Goal: Navigation & Orientation: Find specific page/section

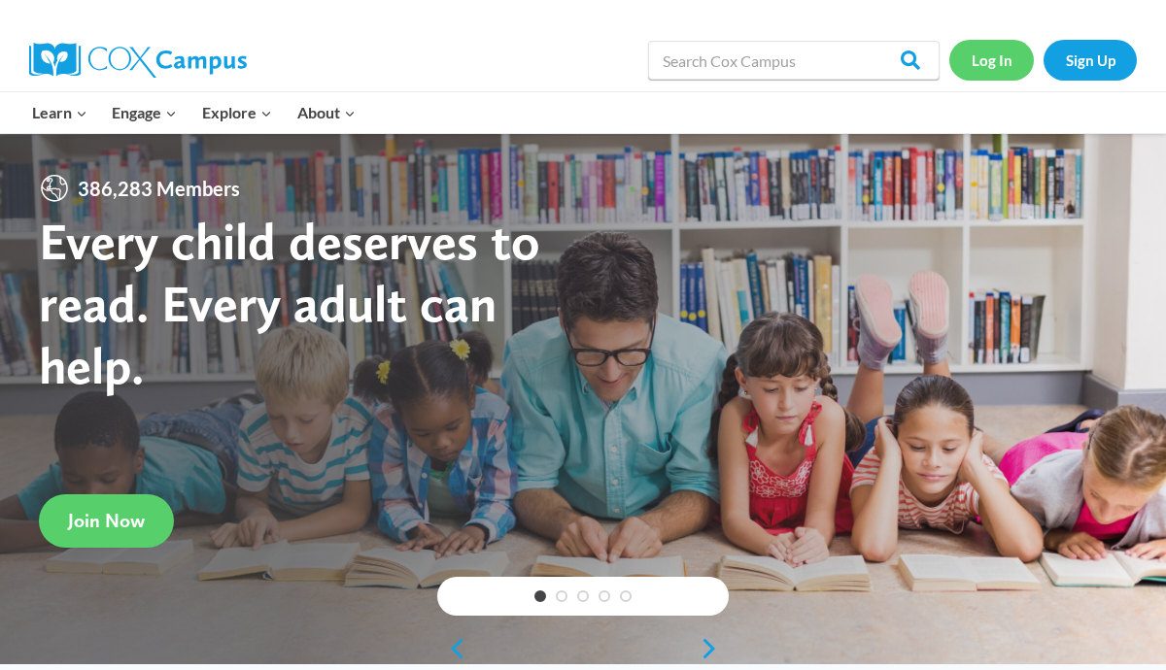
click at [1009, 49] on link "Log In" at bounding box center [991, 60] width 85 height 40
click at [997, 63] on link "Log In" at bounding box center [991, 60] width 85 height 40
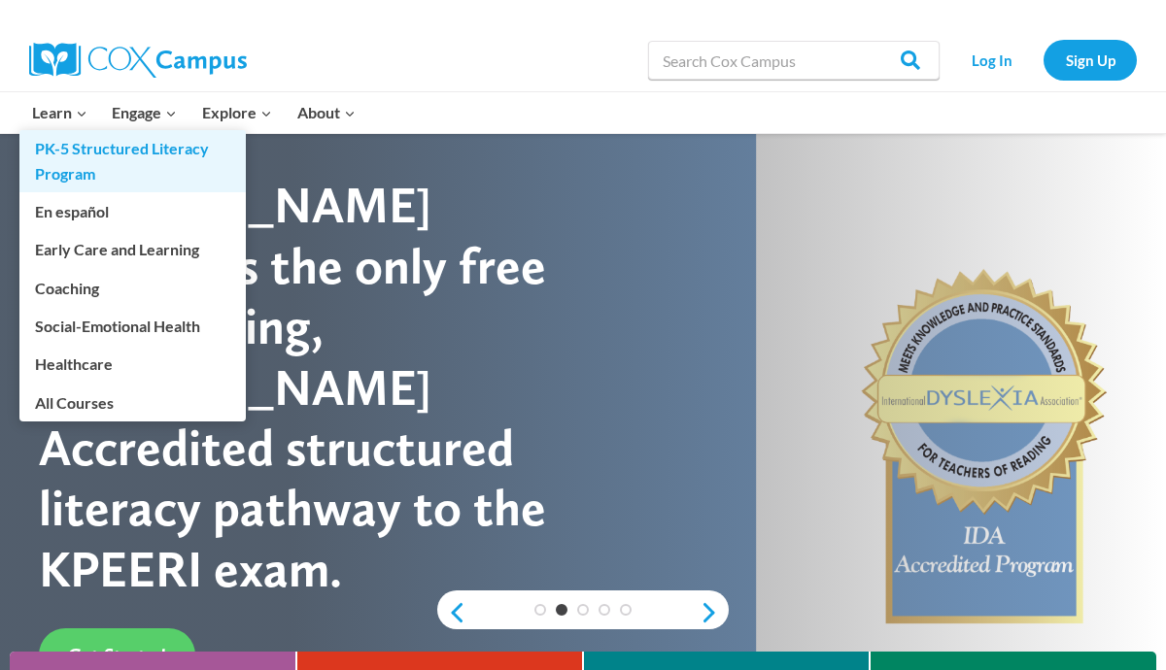
click at [72, 174] on link "PK-5 Structured Literacy Program" at bounding box center [132, 161] width 226 height 62
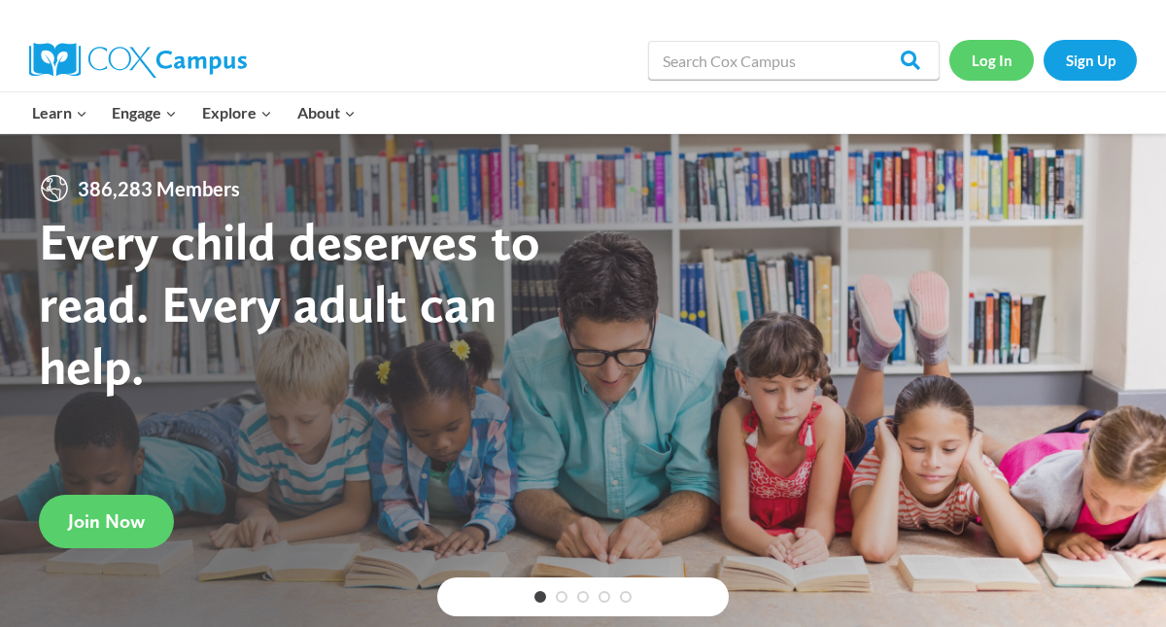
click at [1000, 66] on link "Log In" at bounding box center [991, 60] width 85 height 40
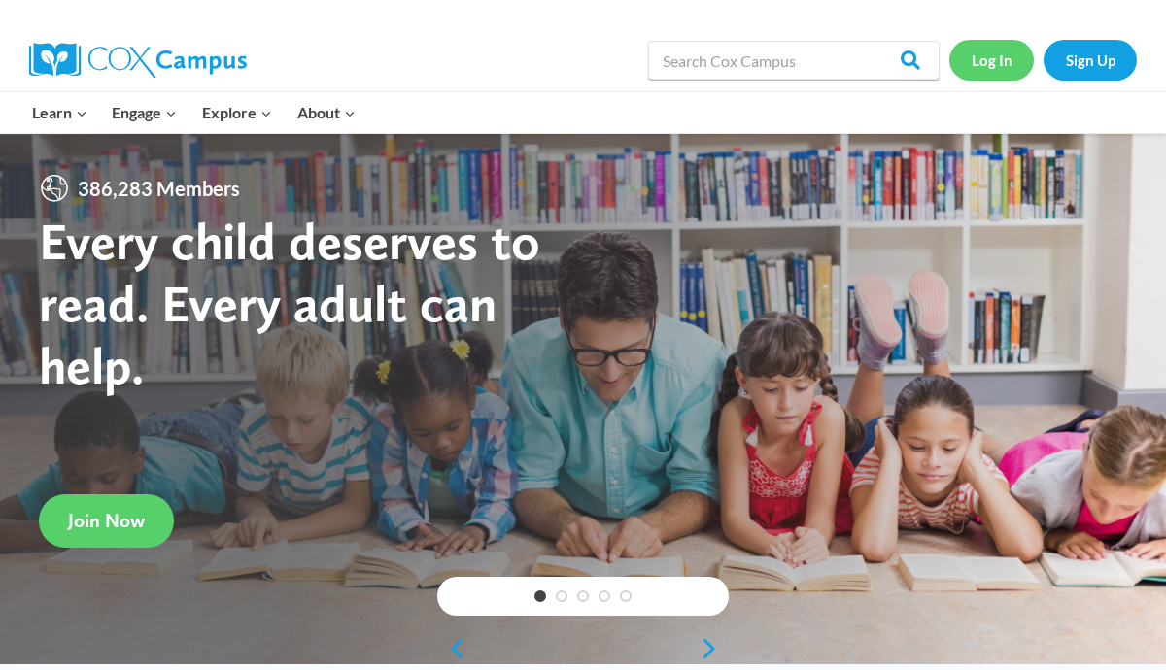
click at [981, 68] on link "Log In" at bounding box center [991, 60] width 85 height 40
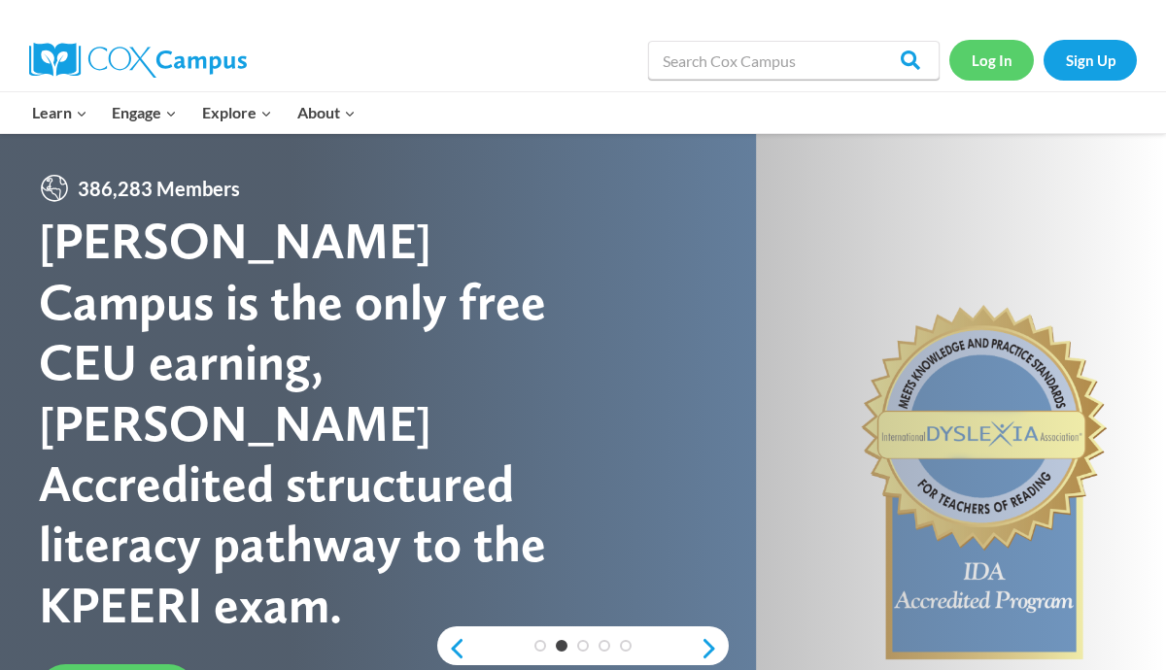
click at [983, 75] on link "Log In" at bounding box center [991, 60] width 85 height 40
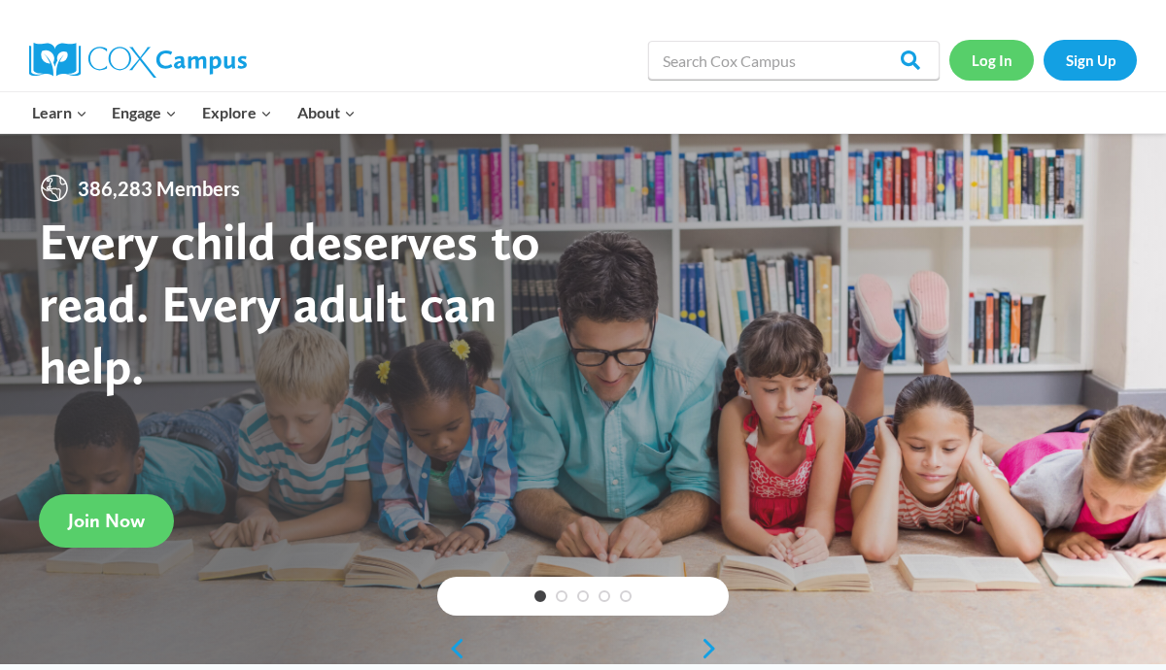
click at [980, 46] on link "Log In" at bounding box center [991, 60] width 85 height 40
